Goal: Transaction & Acquisition: Purchase product/service

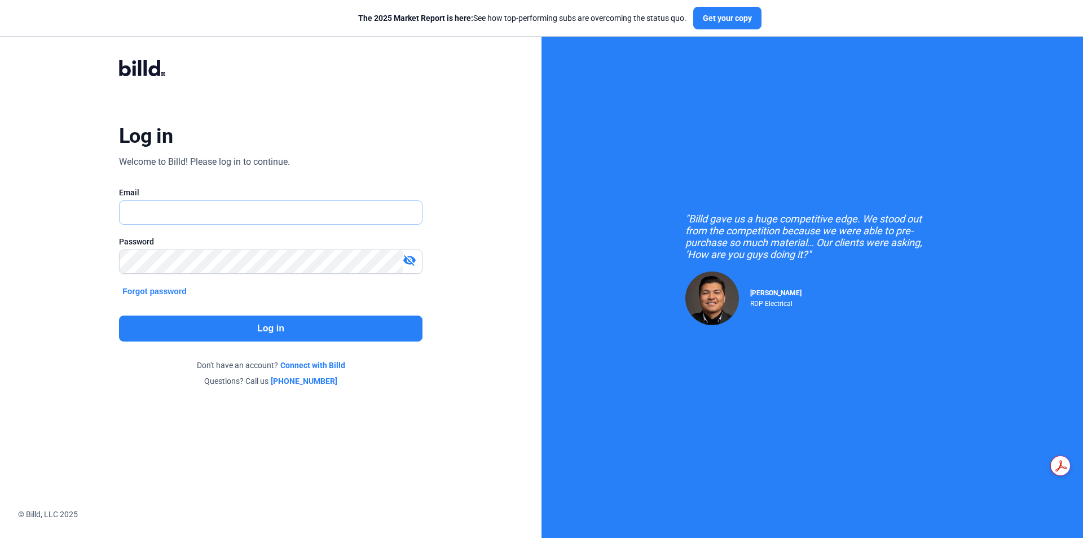
click at [283, 212] on input "text" at bounding box center [265, 212] width 290 height 23
type input "[PERSON_NAME][EMAIL_ADDRESS][DOMAIN_NAME]"
click at [410, 255] on mat-icon "visibility_off" at bounding box center [410, 260] width 14 height 14
click at [340, 333] on button "Log in" at bounding box center [271, 328] width 304 height 26
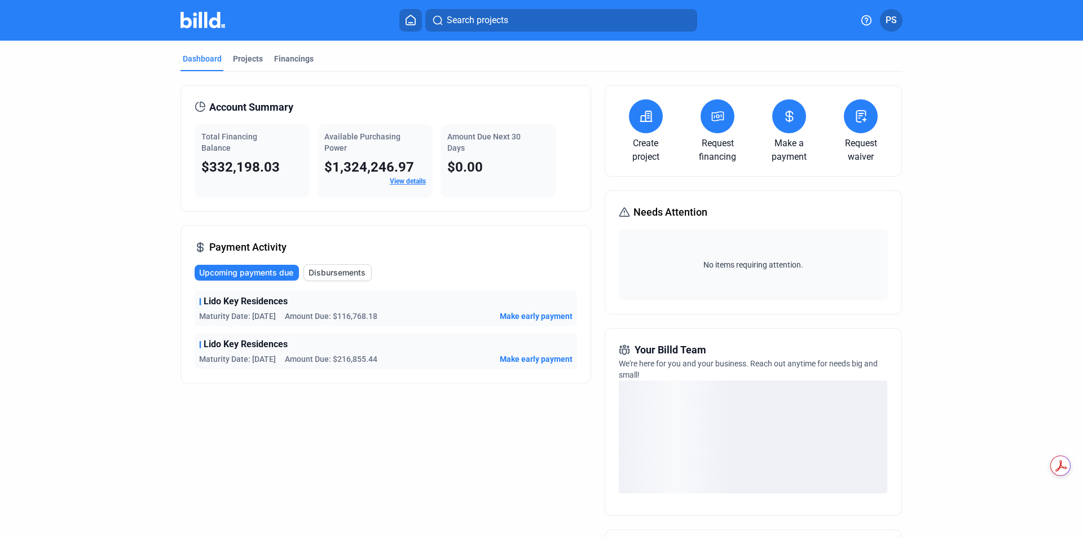
click at [797, 121] on button at bounding box center [789, 116] width 34 height 34
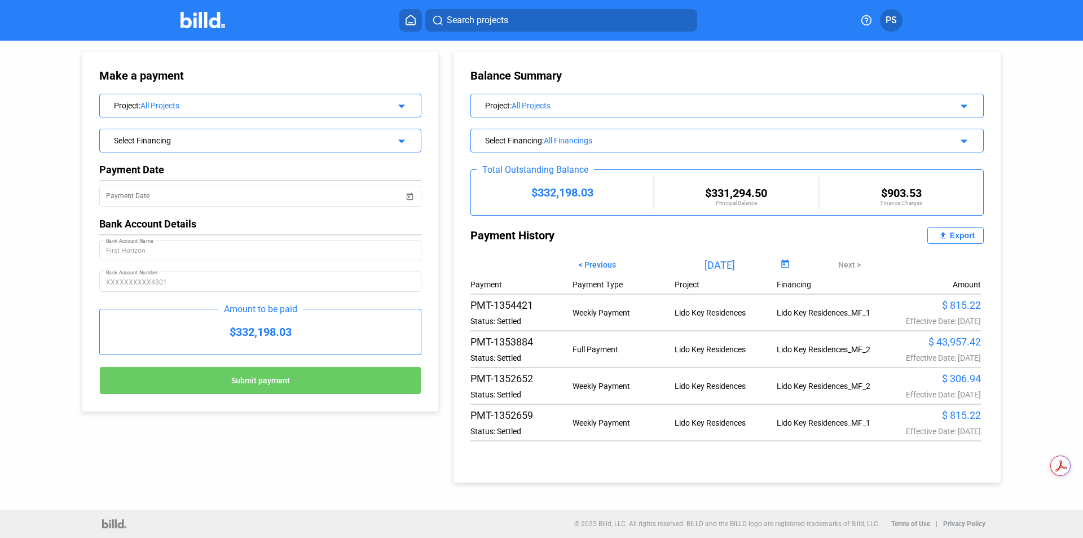
click at [966, 137] on mat-icon "arrow_drop_down" at bounding box center [963, 140] width 14 height 14
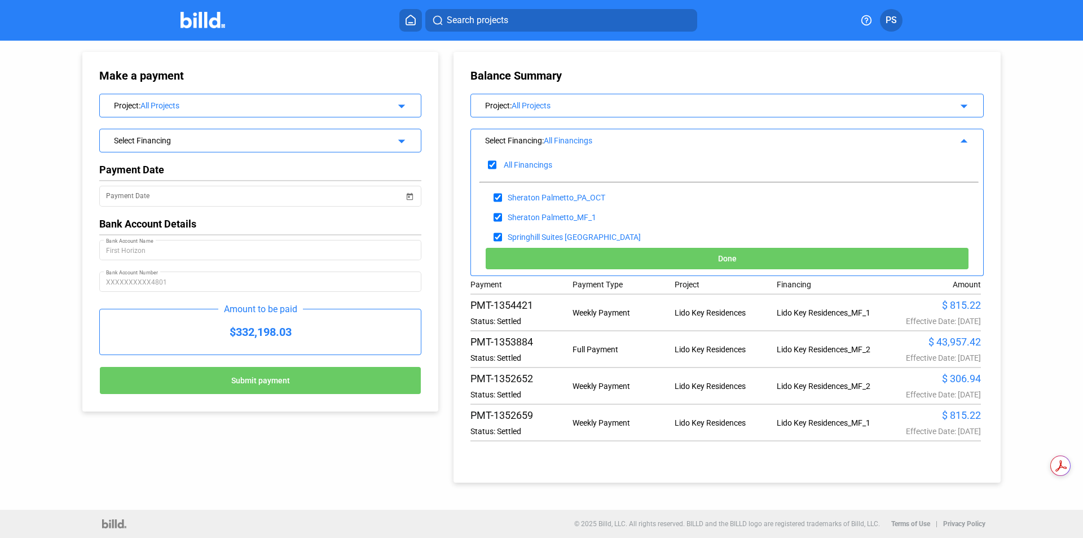
click at [963, 104] on mat-icon "arrow_drop_down" at bounding box center [963, 105] width 14 height 14
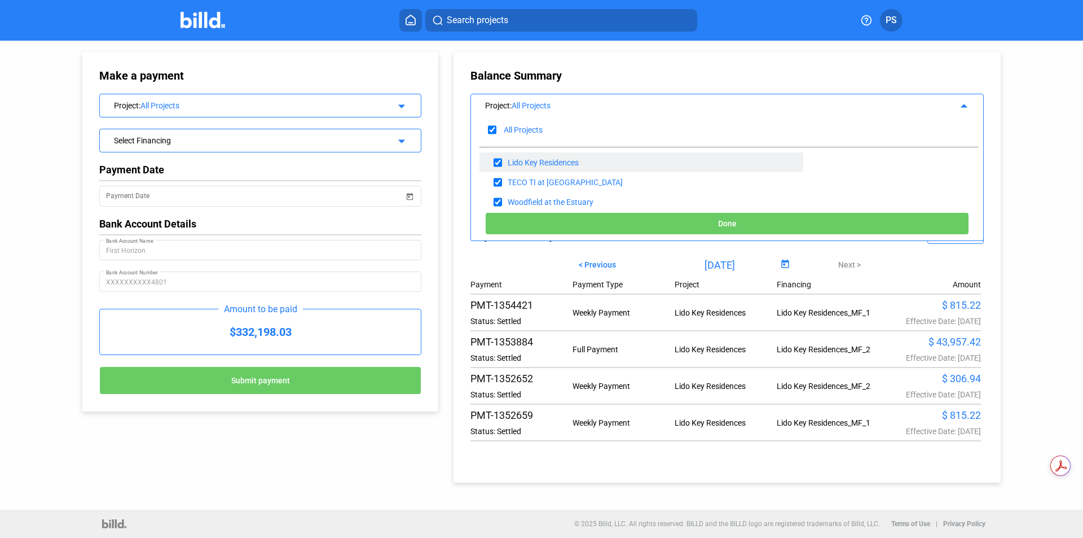
click at [559, 159] on div "Lido Key Residences" at bounding box center [543, 162] width 71 height 9
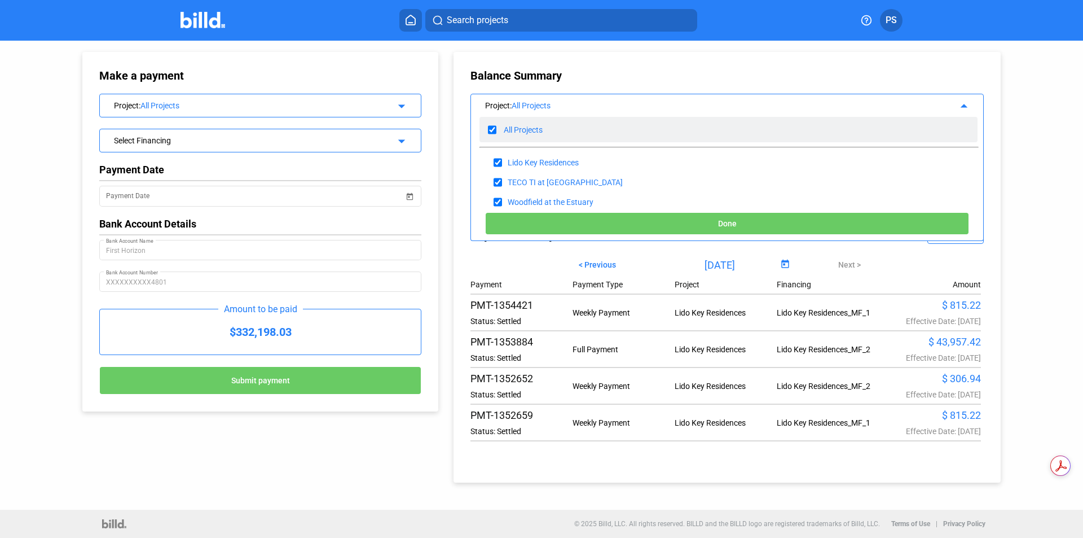
click at [493, 127] on input "checkbox" at bounding box center [492, 129] width 8 height 17
checkbox input "false"
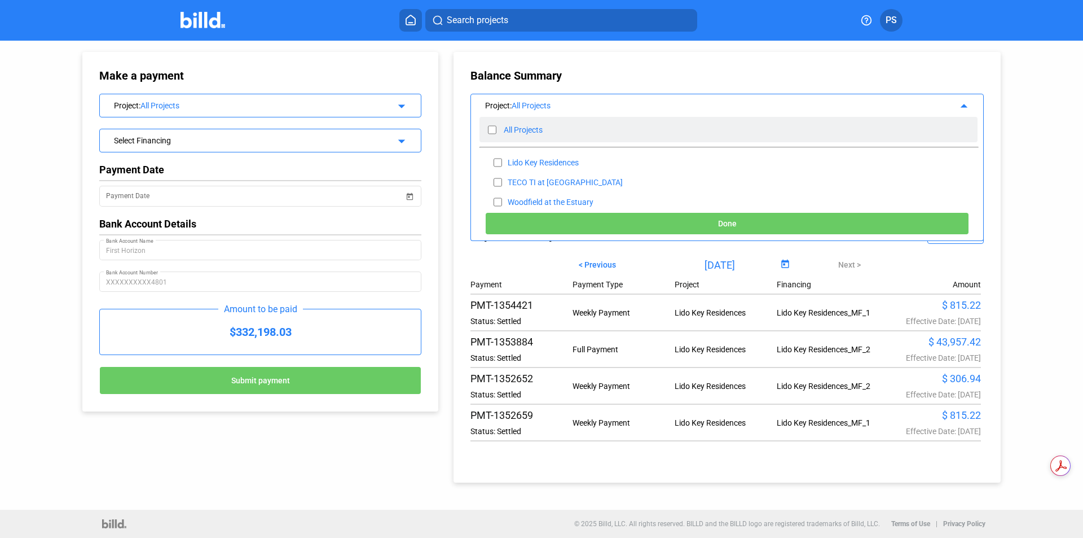
checkbox input "false"
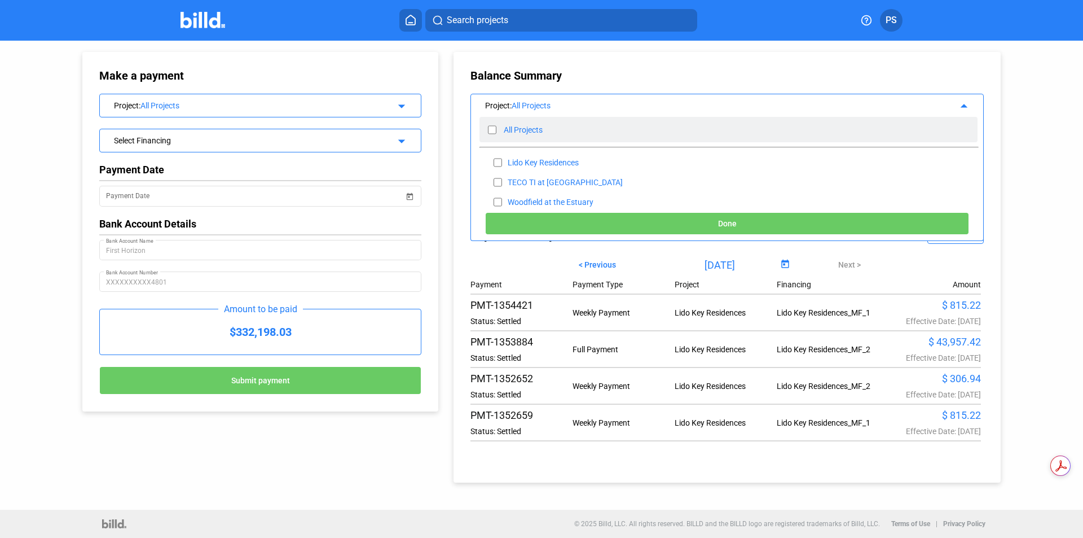
checkbox input "false"
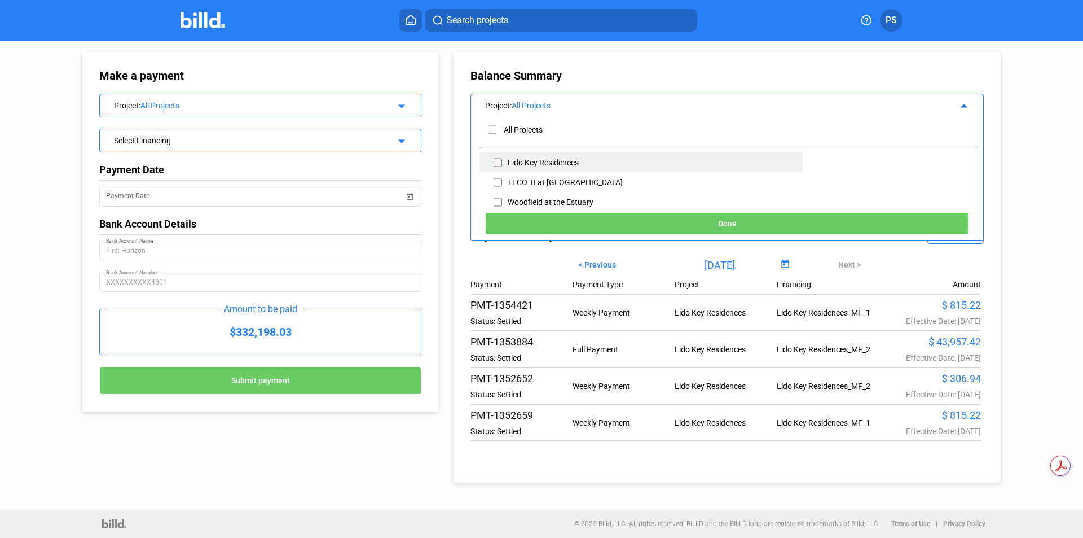
click at [507, 163] on div "Lido Key Residences" at bounding box center [642, 162] width 324 height 20
drag, startPoint x: 497, startPoint y: 158, endPoint x: 499, endPoint y: 164, distance: 6.6
click at [497, 159] on input "checkbox" at bounding box center [498, 162] width 8 height 17
checkbox input "true"
click at [730, 225] on span "Done" at bounding box center [727, 223] width 19 height 9
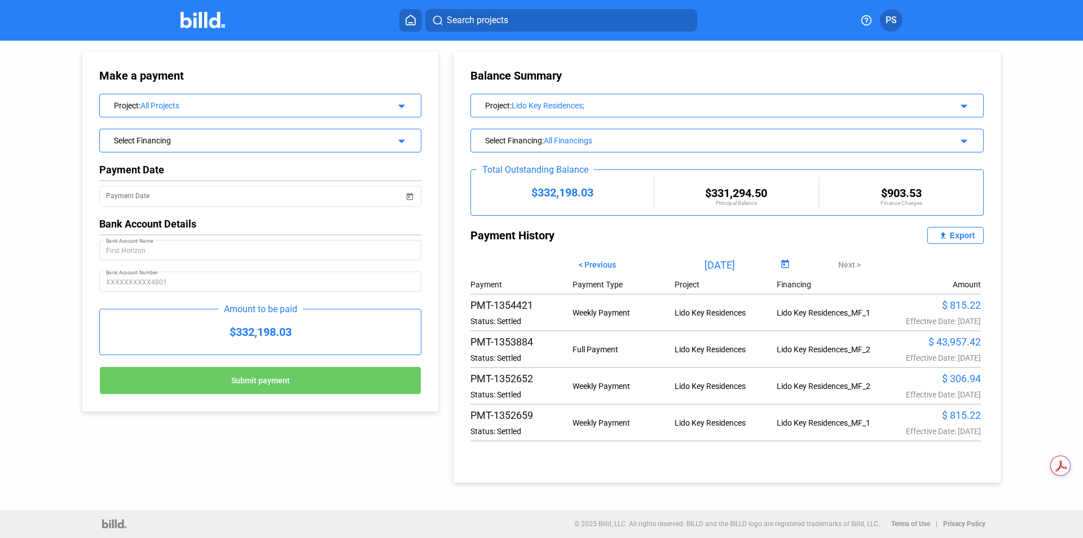
click at [968, 143] on mat-icon "arrow_drop_down" at bounding box center [963, 140] width 14 height 14
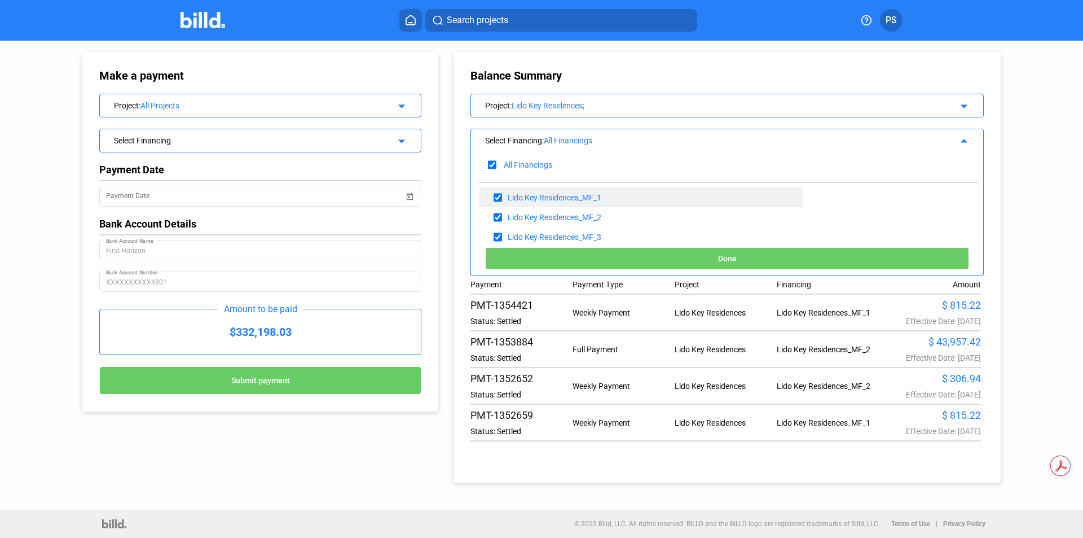
click at [592, 194] on div "Lido Key Residences_MF_1" at bounding box center [555, 197] width 94 height 9
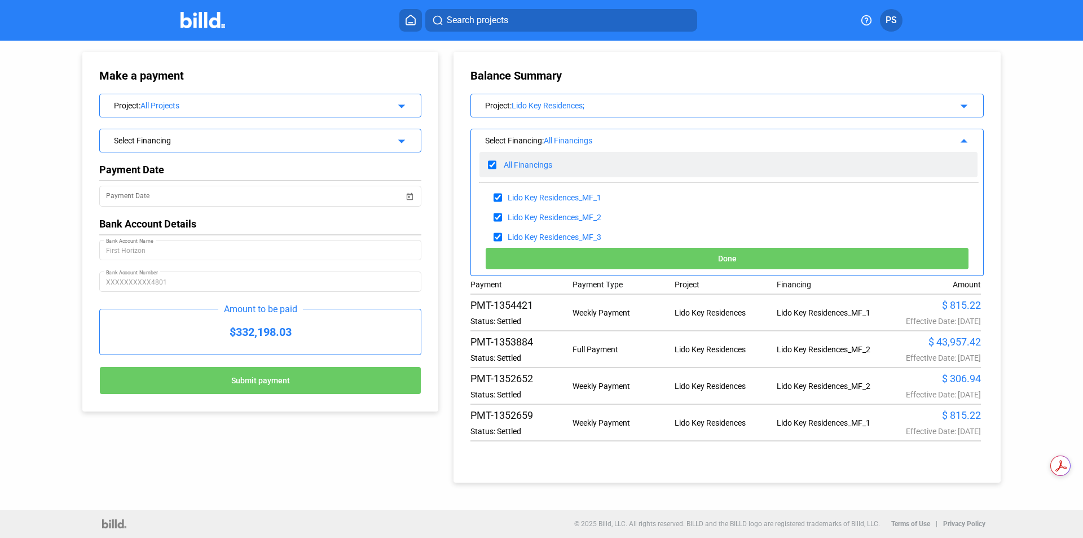
click at [494, 158] on input "checkbox" at bounding box center [492, 164] width 8 height 17
checkbox input "false"
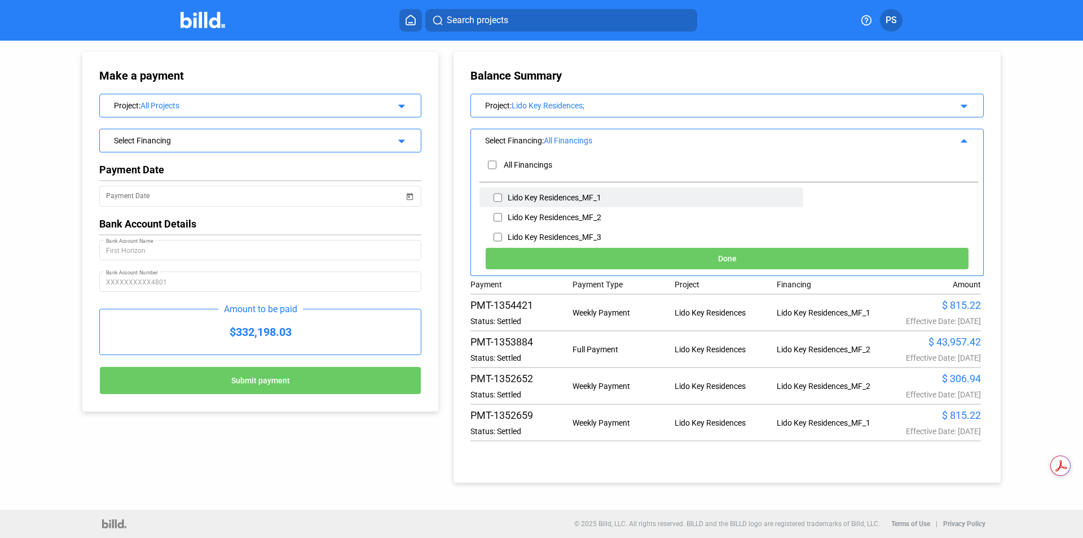
click at [563, 200] on div "Lido Key Residences_MF_1" at bounding box center [555, 197] width 94 height 9
click at [497, 199] on input "checkbox" at bounding box center [498, 197] width 8 height 17
checkbox input "true"
click at [781, 259] on button "Done" at bounding box center [727, 258] width 484 height 23
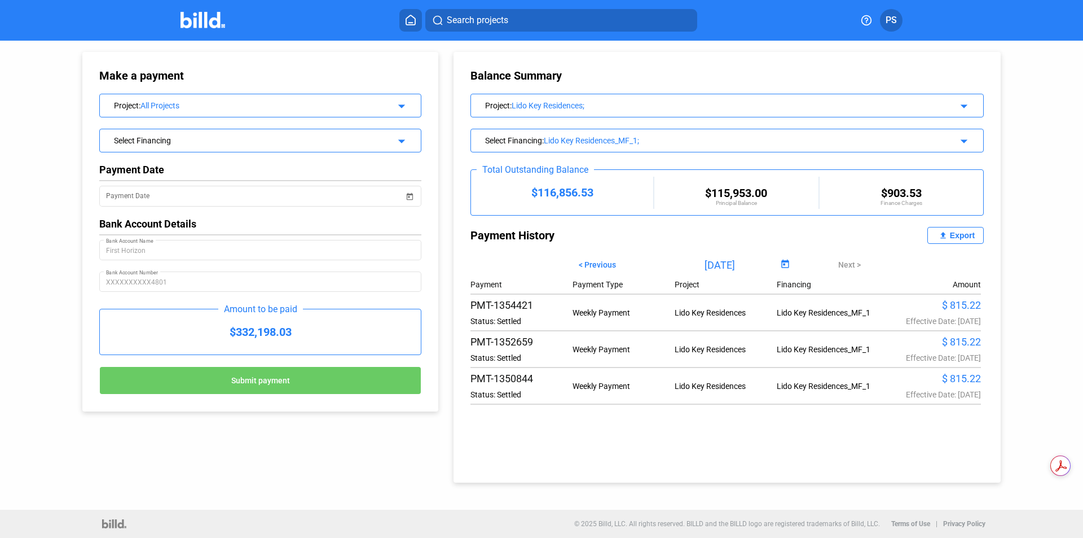
drag, startPoint x: 380, startPoint y: 477, endPoint x: 1029, endPoint y: 186, distance: 711.0
click at [1029, 186] on div "Make a payment Project : All Projects arrow_drop_down Select Financing arrow_dr…" at bounding box center [541, 275] width 1083 height 469
drag, startPoint x: 466, startPoint y: 162, endPoint x: 980, endPoint y: 315, distance: 536.5
click at [980, 315] on div "Balance Summary Project : Lido Key Residences; arrow_drop_down Select Financing…" at bounding box center [727, 267] width 547 height 431
click at [893, 25] on span "PS" at bounding box center [891, 21] width 11 height 14
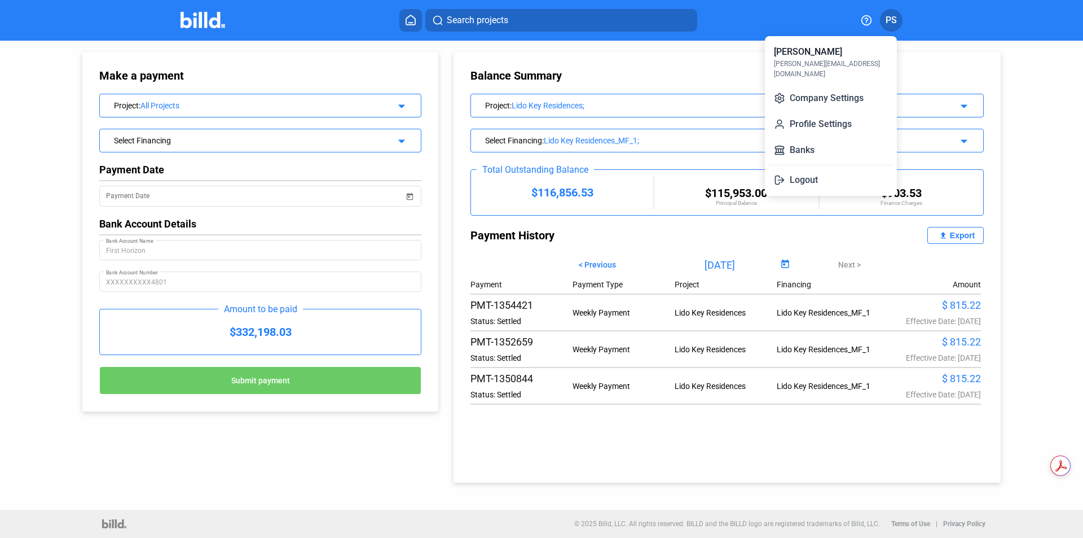
click at [797, 172] on button "Logout" at bounding box center [831, 180] width 123 height 23
